Goal: Navigation & Orientation: Understand site structure

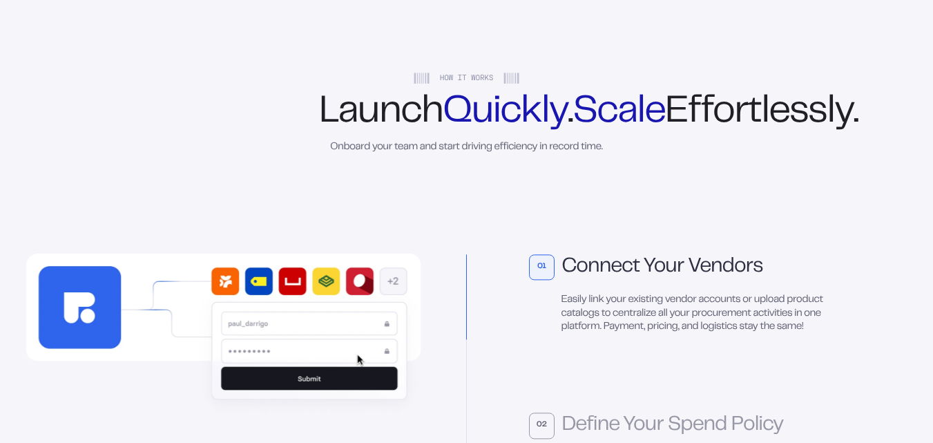
scroll to position [2722, 0]
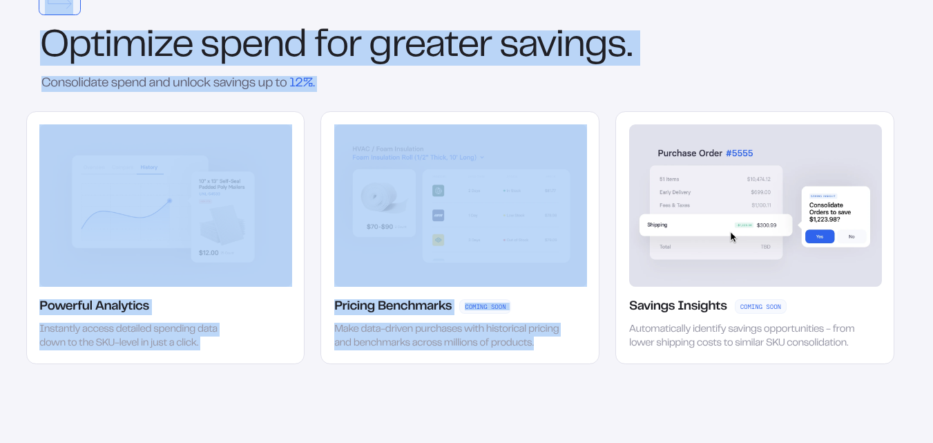
drag, startPoint x: 916, startPoint y: 185, endPoint x: 938, endPoint y: 182, distance: 22.3
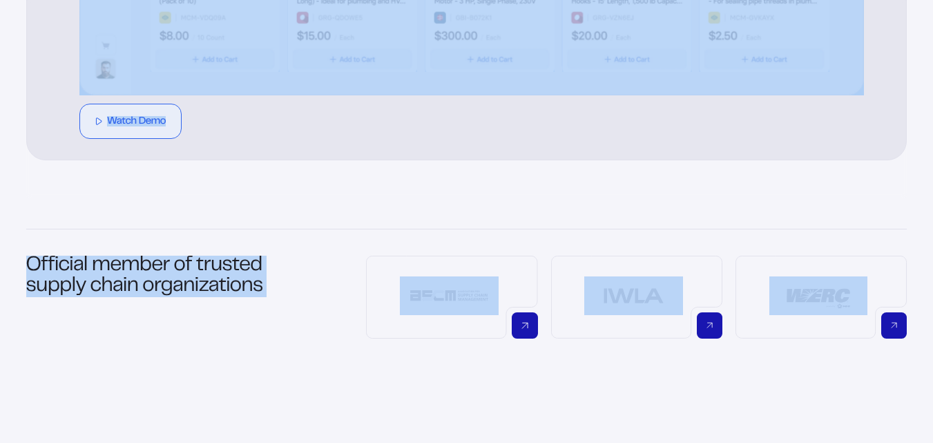
scroll to position [106, 0]
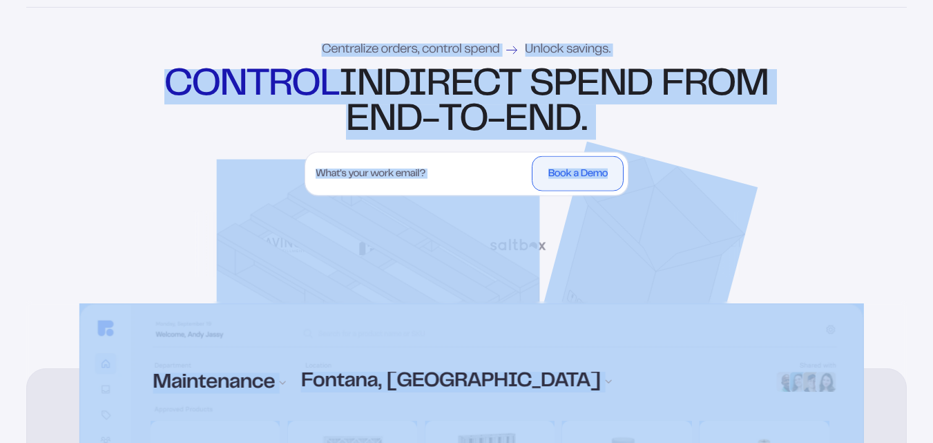
click at [876, 35] on div "Centralize orders, control spend Unlock savings. control indirect spend from en…" at bounding box center [466, 154] width 933 height 293
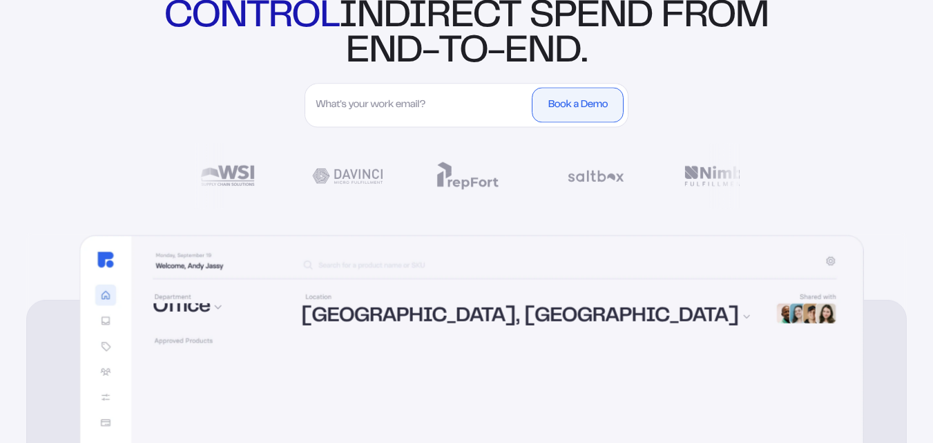
scroll to position [0, 0]
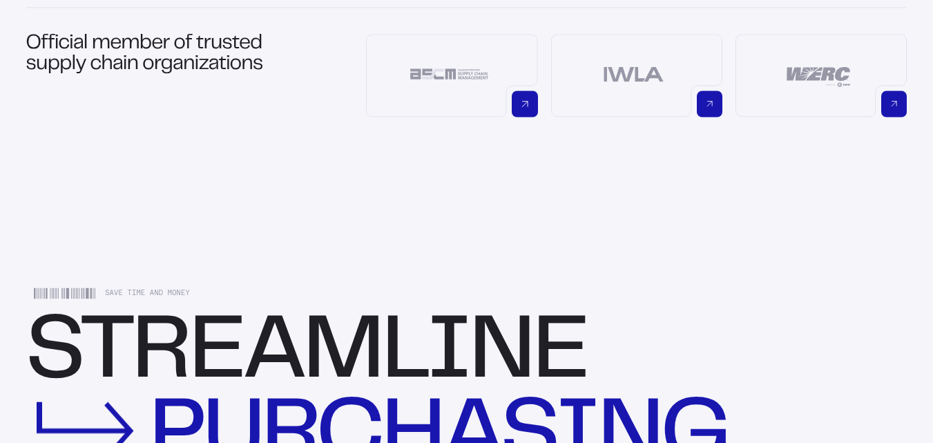
scroll to position [1005, 0]
